Goal: Obtain resource: Obtain resource

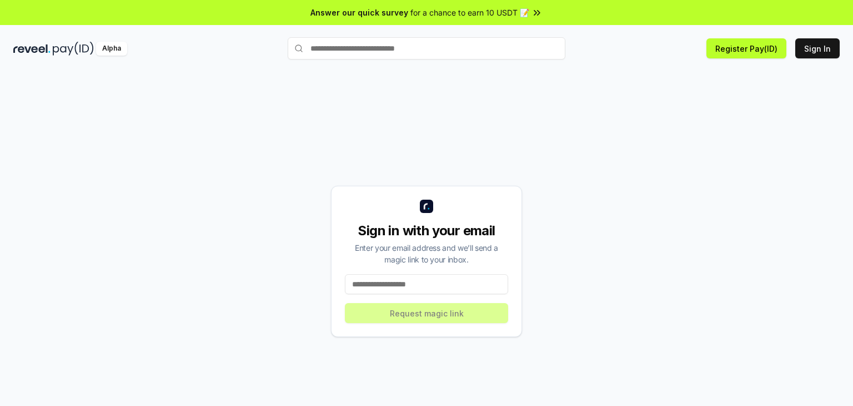
click at [387, 285] on input at bounding box center [426, 284] width 163 height 20
click at [388, 284] on input at bounding box center [426, 284] width 163 height 20
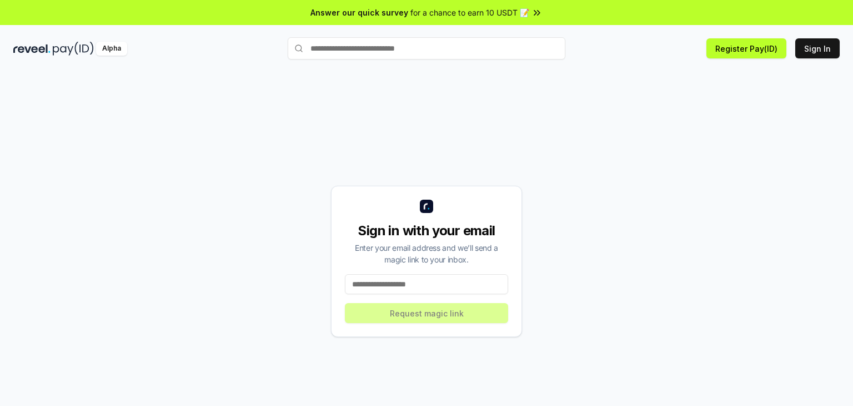
click at [388, 284] on input at bounding box center [426, 284] width 163 height 20
click at [389, 287] on input at bounding box center [426, 284] width 163 height 20
click at [390, 287] on input at bounding box center [426, 284] width 163 height 20
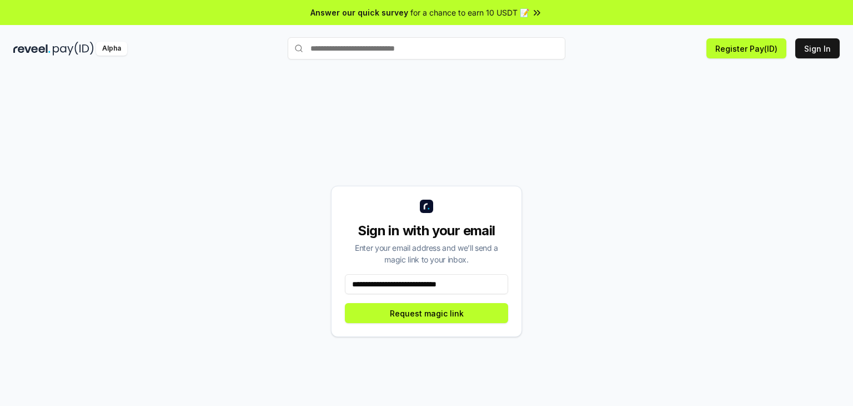
type input "**********"
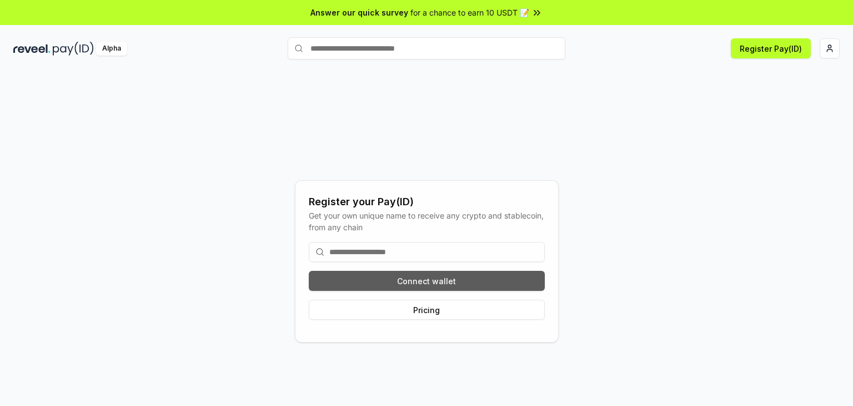
click at [490, 281] on button "Connect wallet" at bounding box center [427, 281] width 236 height 20
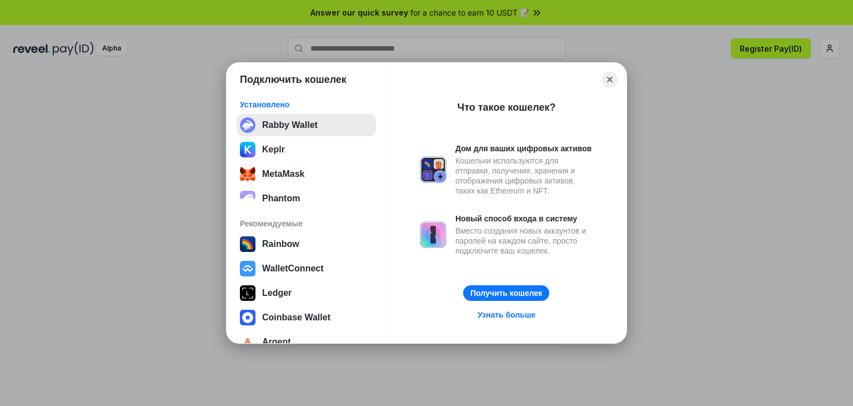
click at [301, 122] on button "Rabby Wallet" at bounding box center [306, 125] width 139 height 22
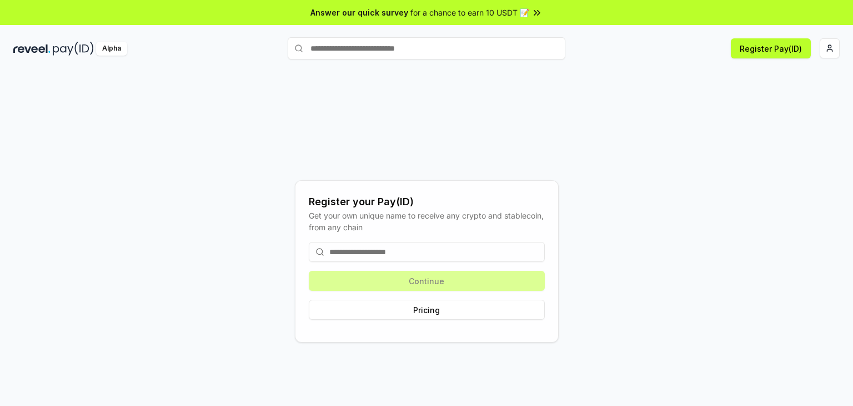
click at [417, 251] on input at bounding box center [427, 252] width 236 height 20
click at [622, 216] on div "Register your Pay(ID) Get your own unique name to receive any crypto and stable…" at bounding box center [426, 261] width 827 height 352
click at [447, 311] on button "Pricing" at bounding box center [427, 309] width 236 height 20
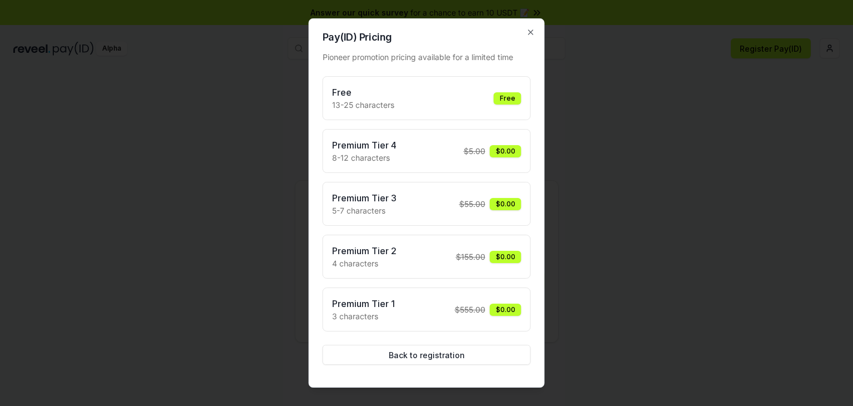
click at [601, 139] on div at bounding box center [426, 203] width 853 height 406
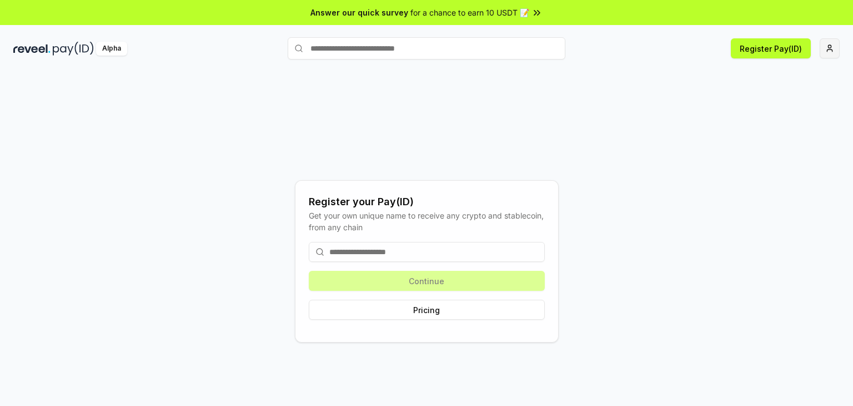
click at [836, 47] on html "Answer our quick survey for a chance to earn 10 USDT 📝 Alpha Register Pay(ID) R…" at bounding box center [426, 203] width 853 height 406
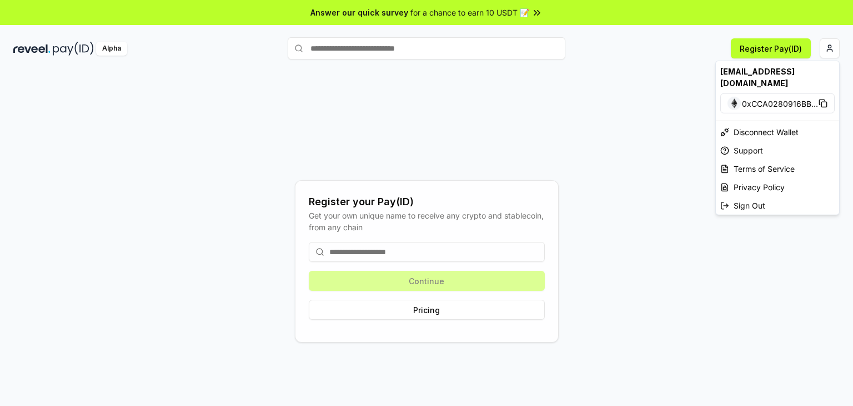
click at [793, 102] on span "0xCCA0280916BB ..." at bounding box center [780, 103] width 76 height 12
click at [779, 128] on div "Disconnect Wallet" at bounding box center [777, 132] width 123 height 18
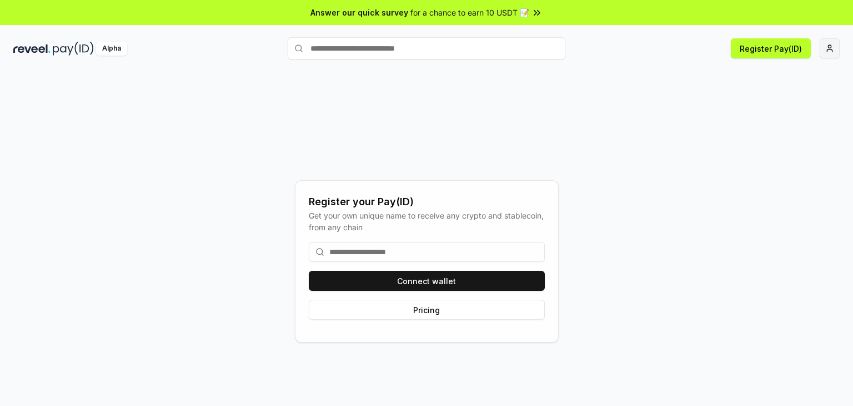
click at [831, 47] on html "Answer our quick survey for a chance to earn 10 USDT 📝 Alpha Register Pay(ID) R…" at bounding box center [426, 203] width 853 height 406
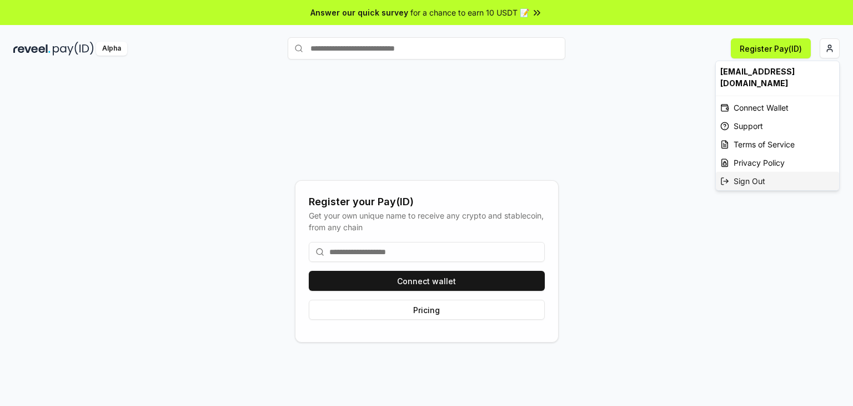
click at [746, 183] on div "Sign Out" at bounding box center [777, 181] width 123 height 18
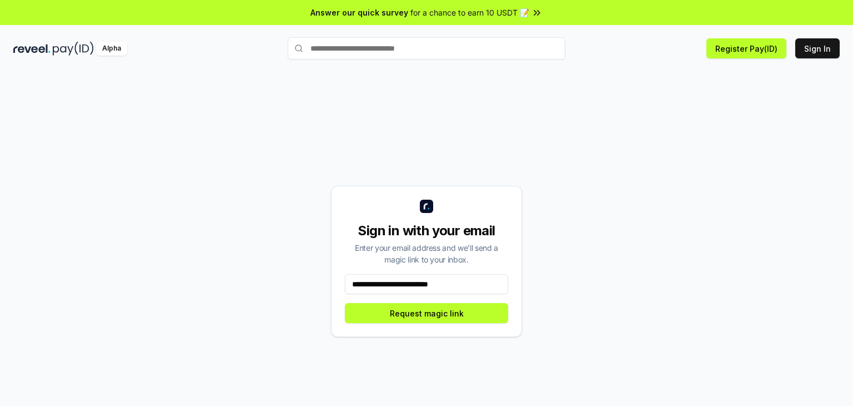
type input "**********"
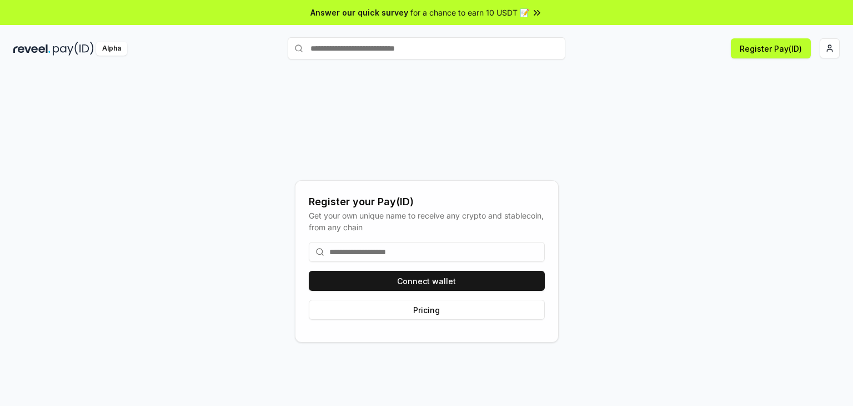
click at [452, 249] on input at bounding box center [427, 252] width 236 height 20
